Goal: Task Accomplishment & Management: Complete application form

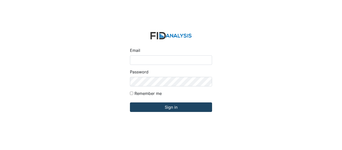
type input "[EMAIL_ADDRESS][PERSON_NAME][DOMAIN_NAME]"
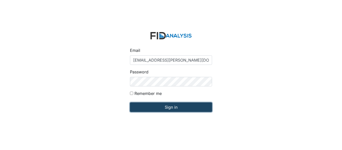
click at [168, 106] on input "Sign in" at bounding box center [171, 107] width 82 height 10
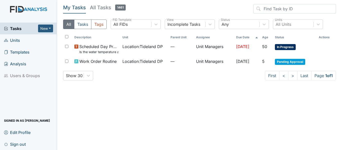
click at [21, 40] on link "Units" at bounding box center [28, 40] width 57 height 12
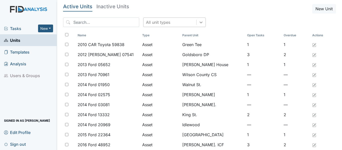
click at [198, 23] on icon at bounding box center [200, 22] width 5 height 5
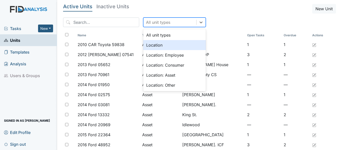
click at [172, 45] on div "Location" at bounding box center [174, 45] width 63 height 10
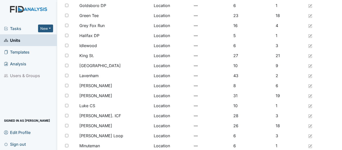
scroll to position [411, 0]
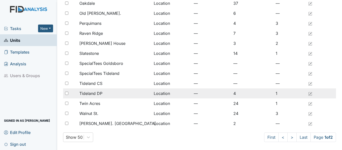
click at [95, 93] on span "Tideland DP" at bounding box center [90, 93] width 23 height 6
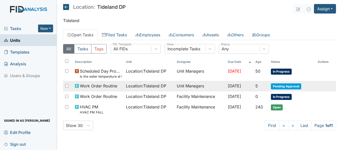
click at [140, 89] on td "Location : Tideland DP" at bounding box center [149, 86] width 51 height 11
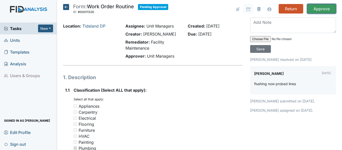
click at [318, 10] on input "Approve" at bounding box center [321, 9] width 29 height 10
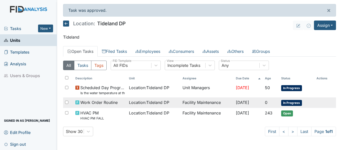
click at [183, 104] on td "Facility Maintenance" at bounding box center [207, 102] width 54 height 11
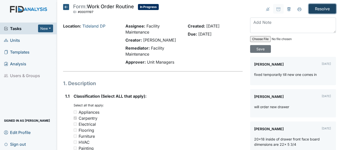
click at [322, 11] on input "Resolve" at bounding box center [321, 9] width 27 height 10
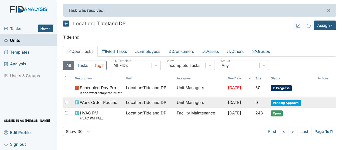
click at [194, 103] on td "Unit Managers" at bounding box center [200, 102] width 51 height 11
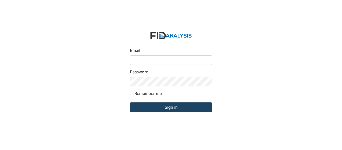
type input "[EMAIL_ADDRESS][PERSON_NAME][DOMAIN_NAME]"
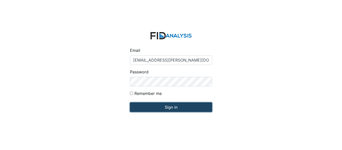
click at [181, 107] on input "Sign in" at bounding box center [171, 107] width 82 height 10
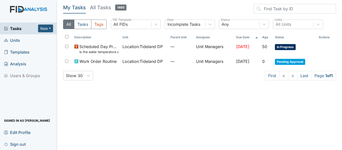
click at [28, 42] on link "Units" at bounding box center [28, 40] width 57 height 12
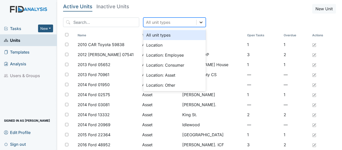
drag, startPoint x: 193, startPoint y: 23, endPoint x: 191, endPoint y: 26, distance: 4.0
click at [198, 23] on icon at bounding box center [200, 22] width 5 height 5
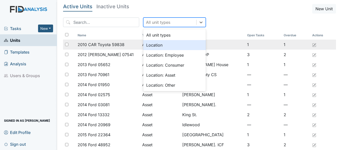
click at [163, 46] on div "Location" at bounding box center [174, 45] width 63 height 10
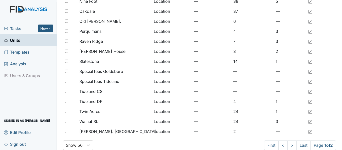
scroll to position [411, 0]
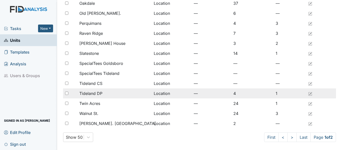
click at [97, 92] on span "Tideland DP" at bounding box center [90, 93] width 23 height 6
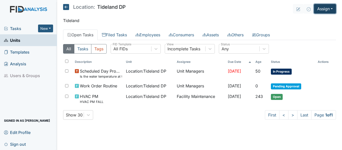
click at [330, 8] on button "Assign" at bounding box center [325, 9] width 22 height 10
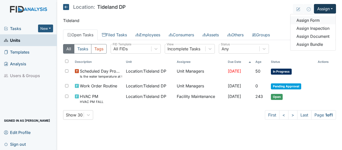
click at [313, 20] on link "Assign Form" at bounding box center [312, 20] width 45 height 8
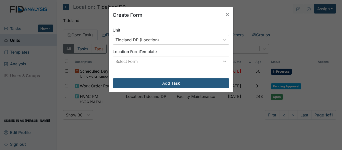
click at [223, 62] on icon at bounding box center [224, 62] width 3 height 2
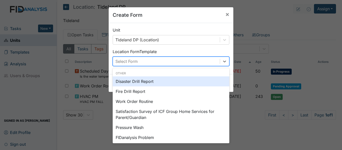
click at [161, 82] on div "Disaster Drill Report" at bounding box center [171, 81] width 117 height 10
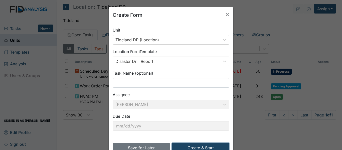
click at [193, 148] on button "Create & Start" at bounding box center [200, 148] width 57 height 10
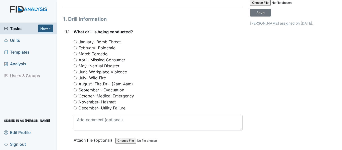
scroll to position [38, 0]
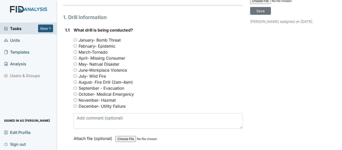
click at [75, 90] on input "September - Evacuation" at bounding box center [75, 87] width 3 height 3
radio input "true"
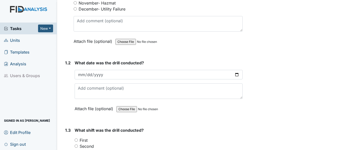
scroll to position [137, 0]
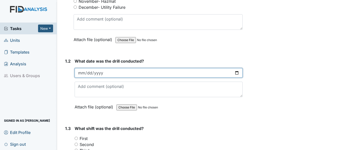
click at [102, 78] on input "date" at bounding box center [159, 73] width 168 height 10
click at [82, 78] on input "date" at bounding box center [159, 73] width 168 height 10
type input "2025-09-04"
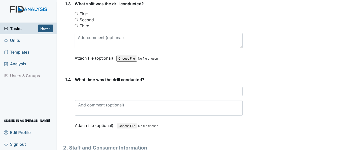
scroll to position [256, 0]
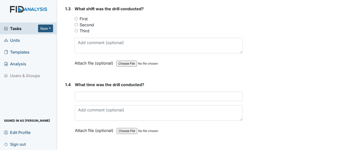
click at [77, 20] on input "First" at bounding box center [76, 18] width 3 height 3
radio input "true"
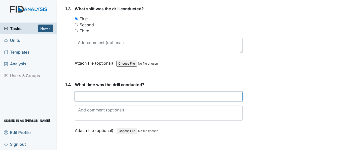
click at [85, 101] on input "text" at bounding box center [159, 97] width 168 height 10
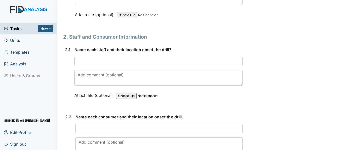
scroll to position [374, 0]
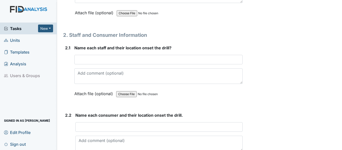
type input "6:30am"
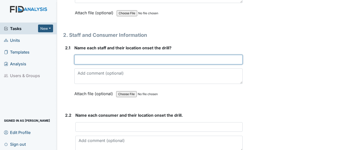
click at [87, 64] on input "text" at bounding box center [158, 60] width 168 height 10
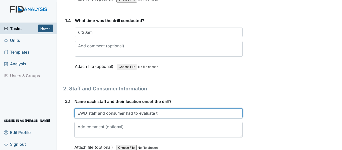
scroll to position [339, 0]
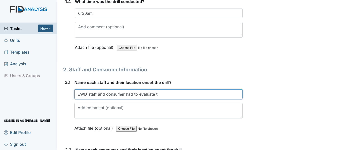
drag, startPoint x: 162, startPoint y: 106, endPoint x: 146, endPoint y: 108, distance: 16.8
click at [146, 99] on input "EWD staff and consumer had to evaluate t" at bounding box center [158, 94] width 168 height 10
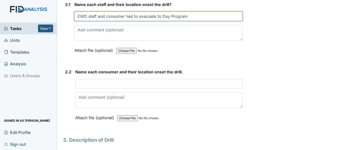
scroll to position [419, 0]
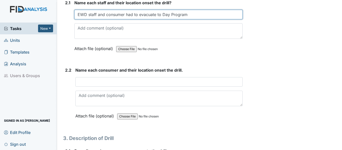
type input "EWD staff and consumer had to evacuate to Day Program"
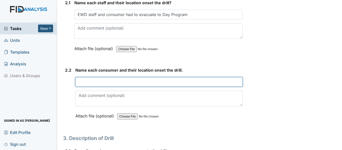
click at [80, 87] on input "text" at bounding box center [158, 82] width 167 height 10
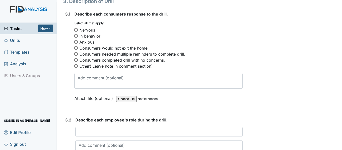
scroll to position [554, 0]
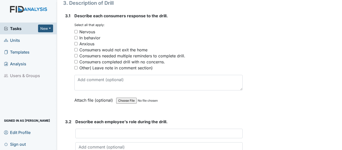
type input "All 6 consumers, JW, DW, LB, MB, CT, MW"
click at [77, 45] on input "Anxious" at bounding box center [75, 43] width 3 height 3
checkbox input "true"
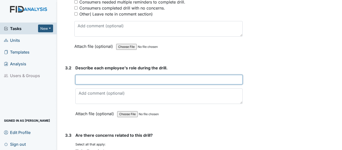
click at [87, 84] on input "text" at bounding box center [158, 80] width 167 height 10
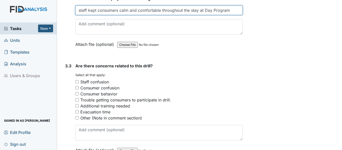
scroll to position [679, 0]
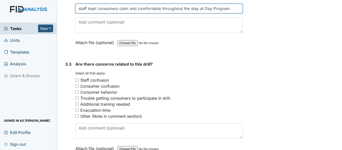
type input "staff kept consumers calm and comfortable throughout the stay at Day Program"
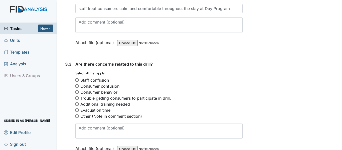
click at [76, 88] on input "Consumer confusion" at bounding box center [76, 85] width 3 height 3
checkbox input "true"
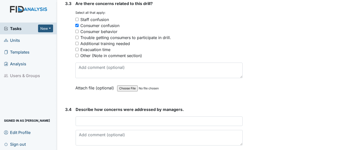
scroll to position [749, 0]
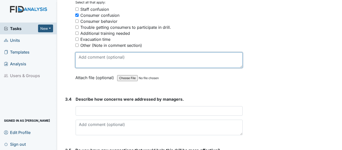
click at [98, 68] on textarea at bounding box center [158, 60] width 167 height 16
type textarea "consumers concern ready to go home"
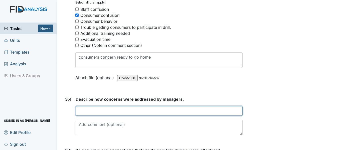
click at [83, 116] on input "text" at bounding box center [159, 111] width 167 height 10
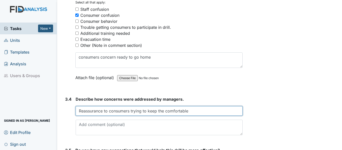
click at [164, 116] on input "Reassurance to consumers trying to keep the comfortable" at bounding box center [159, 111] width 167 height 10
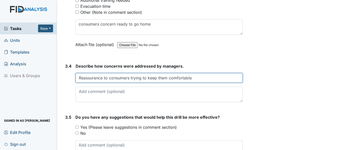
scroll to position [826, 0]
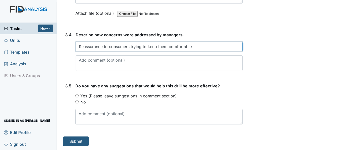
type input "Reassurance to consumers trying to keep them comfortable"
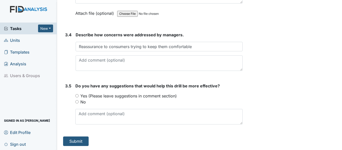
click at [76, 101] on input "No" at bounding box center [76, 101] width 3 height 3
radio input "true"
click at [82, 140] on button "Submit" at bounding box center [76, 141] width 26 height 10
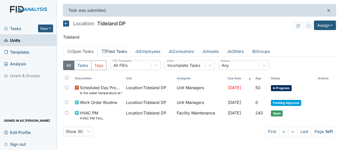
click at [124, 51] on link "Filed Tasks" at bounding box center [115, 51] width 34 height 11
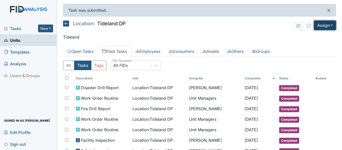
click at [330, 24] on button "Assign" at bounding box center [325, 26] width 22 height 10
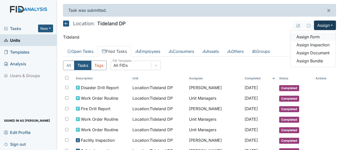
click at [316, 38] on link "Assign Form" at bounding box center [312, 37] width 45 height 8
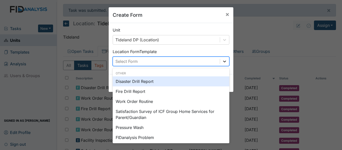
click at [223, 62] on icon at bounding box center [224, 61] width 5 height 5
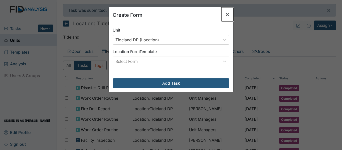
click at [226, 13] on span "×" at bounding box center [227, 14] width 4 height 7
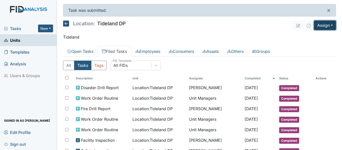
click at [330, 27] on button "Assign" at bounding box center [325, 26] width 22 height 10
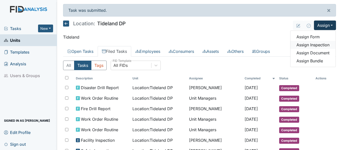
click at [322, 43] on link "Assign Inspection" at bounding box center [312, 45] width 45 height 8
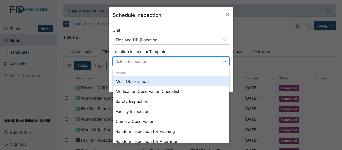
click at [223, 61] on icon at bounding box center [224, 62] width 3 height 2
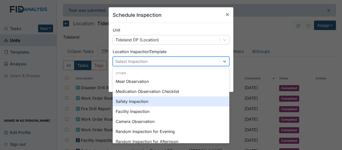
click at [163, 102] on div "Safety Inspection" at bounding box center [171, 101] width 117 height 10
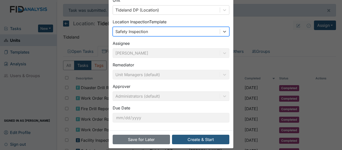
scroll to position [35, 0]
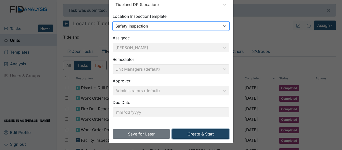
click at [196, 132] on button "Create & Start" at bounding box center [200, 134] width 57 height 10
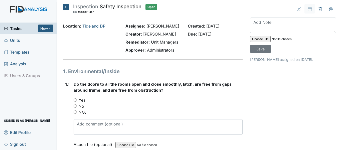
click at [75, 102] on input "Yes" at bounding box center [75, 99] width 3 height 3
radio input "true"
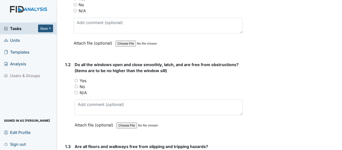
scroll to position [109, 0]
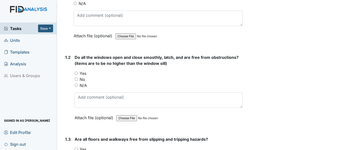
click at [75, 87] on input "N/A" at bounding box center [76, 85] width 3 height 3
radio input "true"
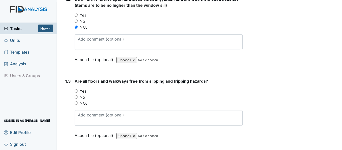
scroll to position [188, 0]
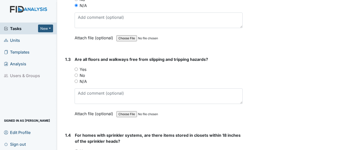
drag, startPoint x: 76, startPoint y: 82, endPoint x: 105, endPoint y: 102, distance: 35.4
click at [76, 71] on input "Yes" at bounding box center [76, 69] width 3 height 3
radio input "true"
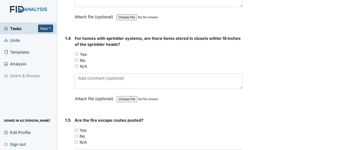
scroll to position [308, 0]
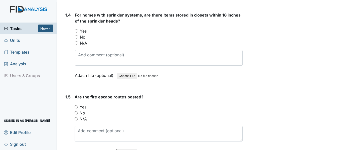
click at [76, 39] on input "No" at bounding box center [76, 36] width 3 height 3
radio input "true"
click at [77, 108] on input "Yes" at bounding box center [76, 106] width 3 height 3
radio input "true"
click at [78, 33] on input "Yes" at bounding box center [76, 30] width 3 height 3
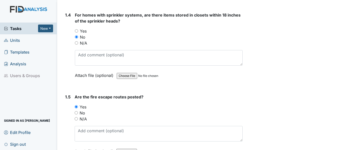
radio input "true"
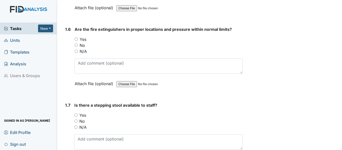
scroll to position [455, 0]
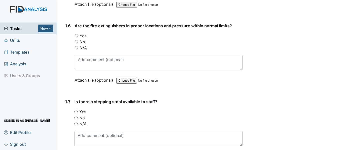
click at [76, 37] on input "Yes" at bounding box center [76, 35] width 3 height 3
radio input "true"
drag, startPoint x: 76, startPoint y: 122, endPoint x: 93, endPoint y: 130, distance: 18.7
click at [76, 113] on input "Yes" at bounding box center [75, 111] width 3 height 3
radio input "true"
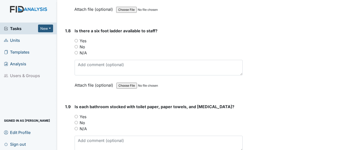
scroll to position [618, 0]
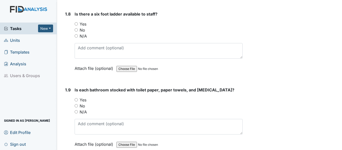
click at [76, 26] on input "Yes" at bounding box center [76, 23] width 3 height 3
radio input "true"
click at [76, 101] on input "Yes" at bounding box center [76, 99] width 3 height 3
radio input "true"
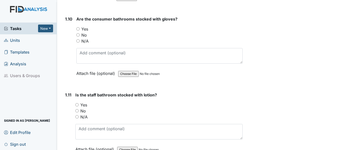
scroll to position [782, 0]
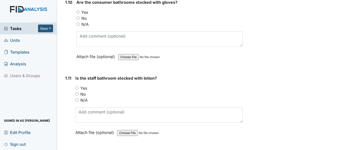
click at [78, 14] on input "Yes" at bounding box center [77, 12] width 3 height 3
radio input "true"
click at [76, 90] on input "Yes" at bounding box center [76, 87] width 3 height 3
radio input "true"
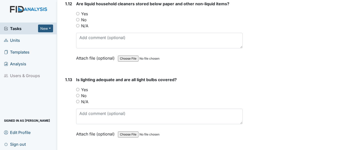
scroll to position [938, 0]
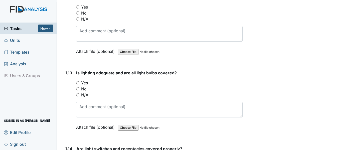
click at [79, 9] on input "Yes" at bounding box center [77, 6] width 3 height 3
radio input "true"
drag, startPoint x: 77, startPoint y: 94, endPoint x: 80, endPoint y: 95, distance: 3.3
click at [77, 84] on input "Yes" at bounding box center [77, 82] width 3 height 3
radio input "true"
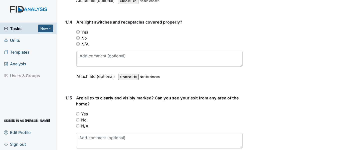
scroll to position [1078, 0]
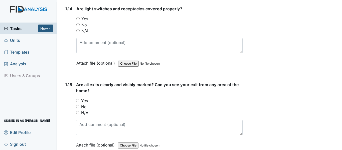
click at [77, 20] on input "Yes" at bounding box center [77, 18] width 3 height 3
radio input "true"
click at [78, 102] on input "Yes" at bounding box center [77, 100] width 3 height 3
radio input "true"
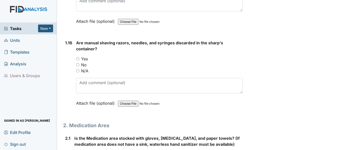
scroll to position [1222, 0]
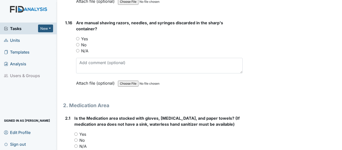
click at [79, 40] on input "Yes" at bounding box center [77, 38] width 3 height 3
radio input "true"
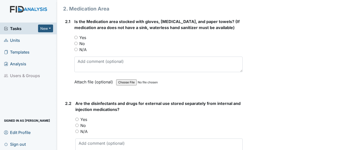
scroll to position [1332, 0]
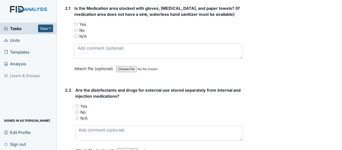
click at [75, 26] on input "Yes" at bounding box center [75, 24] width 3 height 3
radio input "true"
click at [76, 108] on input "Yes" at bounding box center [76, 105] width 3 height 3
radio input "true"
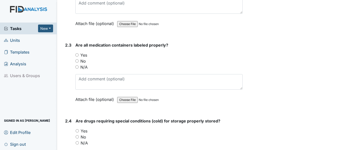
scroll to position [1482, 0]
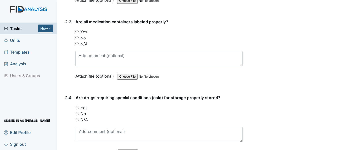
click at [77, 33] on input "Yes" at bounding box center [76, 31] width 3 height 3
radio input "true"
click at [76, 109] on input "Yes" at bounding box center [77, 107] width 3 height 3
radio input "true"
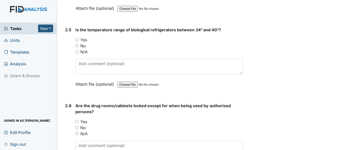
scroll to position [1648, 0]
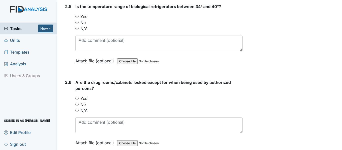
click at [77, 18] on input "Yes" at bounding box center [76, 16] width 3 height 3
radio input "true"
click at [77, 100] on input "Yes" at bounding box center [76, 98] width 3 height 3
radio input "true"
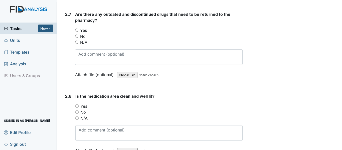
scroll to position [1805, 0]
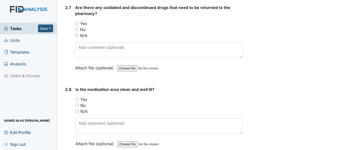
click at [75, 43] on div "2.7 Are there any outdated and discontinued drugs that need to be returned to t…" at bounding box center [152, 42] width 179 height 74
click at [77, 101] on input "Yes" at bounding box center [76, 99] width 3 height 3
radio input "true"
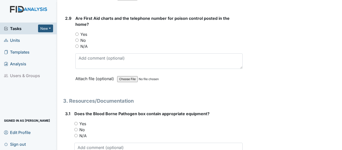
scroll to position [1965, 0]
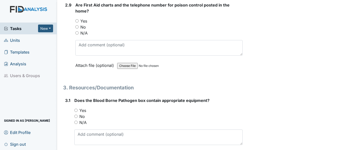
click at [77, 24] on div "Yes" at bounding box center [158, 21] width 167 height 6
click at [74, 112] on input "Yes" at bounding box center [75, 110] width 3 height 3
radio input "true"
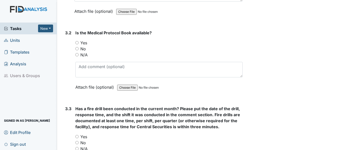
scroll to position [2125, 0]
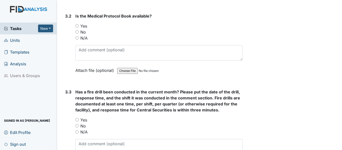
click at [75, 28] on input "Yes" at bounding box center [76, 25] width 3 height 3
radio input "true"
click at [76, 121] on input "Yes" at bounding box center [76, 119] width 3 height 3
radio input "true"
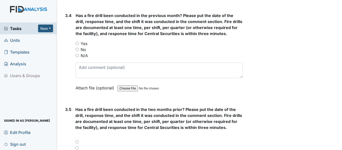
scroll to position [2305, 0]
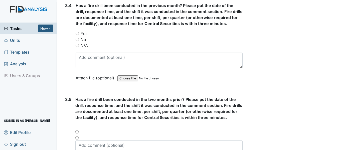
click at [76, 35] on input "Yes" at bounding box center [77, 33] width 3 height 3
radio input "true"
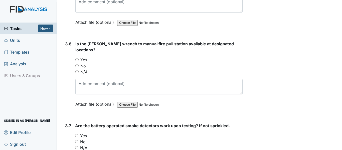
scroll to position [2482, 0]
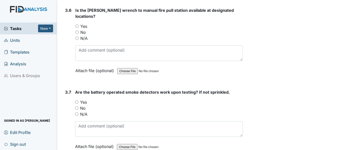
click at [78, 28] on input "Yes" at bounding box center [76, 26] width 3 height 3
radio input "true"
click at [75, 120] on div "3.7 Are the battery operated smoke detectors work upon testing? If not sprinkle…" at bounding box center [152, 123] width 179 height 68
click at [77, 116] on input "N/A" at bounding box center [76, 113] width 3 height 3
radio input "true"
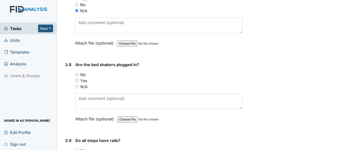
scroll to position [2602, 0]
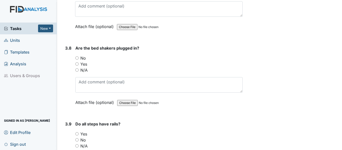
click at [77, 73] on div "N/A" at bounding box center [158, 70] width 167 height 6
click at [75, 77] on div "3.8 Are the bed shakers plugged in? You must select one of the below options. N…" at bounding box center [152, 79] width 179 height 68
click at [78, 72] on input "N/A" at bounding box center [76, 69] width 3 height 3
radio input "true"
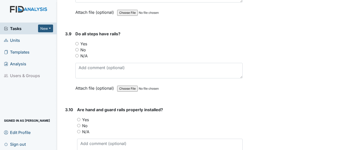
scroll to position [2705, 0]
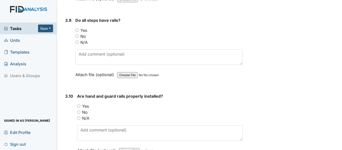
click at [78, 44] on input "N/A" at bounding box center [76, 42] width 3 height 3
radio input "true"
click at [78, 108] on input "Yes" at bounding box center [78, 105] width 3 height 3
radio input "true"
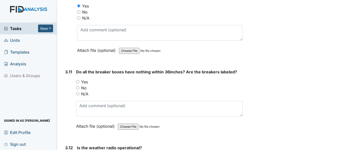
scroll to position [2852, 0]
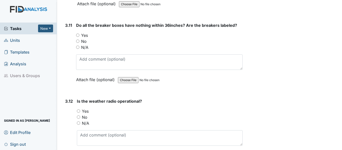
click at [76, 37] on input "Yes" at bounding box center [77, 35] width 3 height 3
radio input "true"
click at [77, 113] on input "Yes" at bounding box center [78, 110] width 3 height 3
radio input "true"
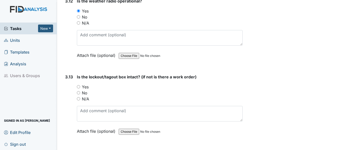
scroll to position [2978, 0]
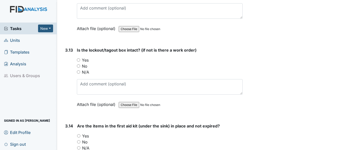
click at [80, 62] on input "Yes" at bounding box center [78, 59] width 3 height 3
radio input "true"
click at [78, 137] on input "Yes" at bounding box center [78, 135] width 3 height 3
radio input "true"
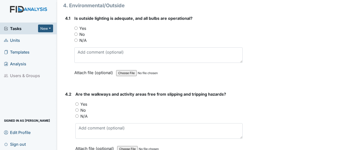
scroll to position [3178, 0]
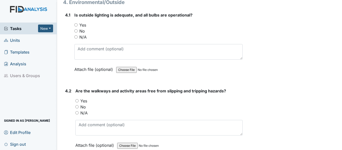
click at [78, 28] on div "Yes" at bounding box center [158, 25] width 168 height 6
click at [77, 27] on input "Yes" at bounding box center [75, 24] width 3 height 3
radio input "true"
click at [76, 102] on input "Yes" at bounding box center [76, 100] width 3 height 3
radio input "true"
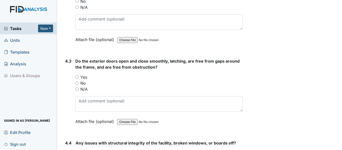
scroll to position [3324, 0]
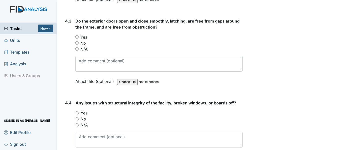
click at [78, 39] on input "Yes" at bounding box center [76, 36] width 3 height 3
radio input "true"
click at [77, 120] on input "No" at bounding box center [77, 118] width 3 height 3
radio input "true"
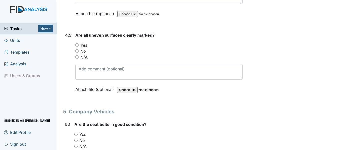
scroll to position [3471, 0]
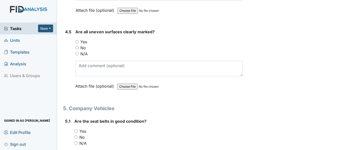
click at [76, 55] on input "N/A" at bounding box center [76, 53] width 3 height 3
radio input "true"
click at [76, 145] on input "N/A" at bounding box center [75, 142] width 3 height 3
radio input "true"
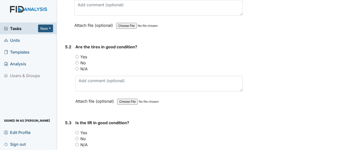
scroll to position [3644, 0]
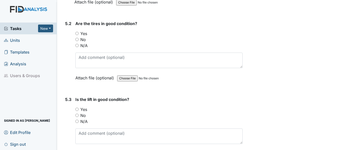
click at [76, 47] on input "N/A" at bounding box center [76, 45] width 3 height 3
radio input "true"
click at [77, 123] on input "N/A" at bounding box center [76, 121] width 3 height 3
radio input "true"
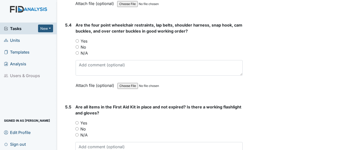
scroll to position [3801, 0]
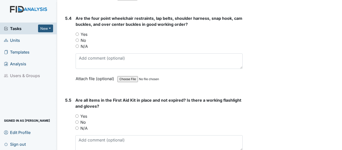
click at [76, 48] on input "N/A" at bounding box center [77, 46] width 3 height 3
radio input "true"
click at [77, 130] on input "N/A" at bounding box center [76, 127] width 3 height 3
radio input "true"
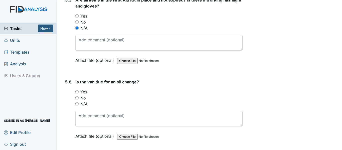
scroll to position [3925, 0]
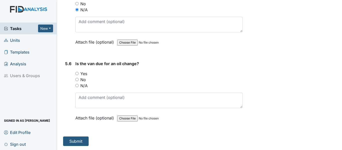
click at [77, 85] on input "N/A" at bounding box center [76, 85] width 3 height 3
radio input "true"
click at [70, 138] on button "Submit" at bounding box center [76, 141] width 26 height 10
